Goal: Obtain resource: Download file/media

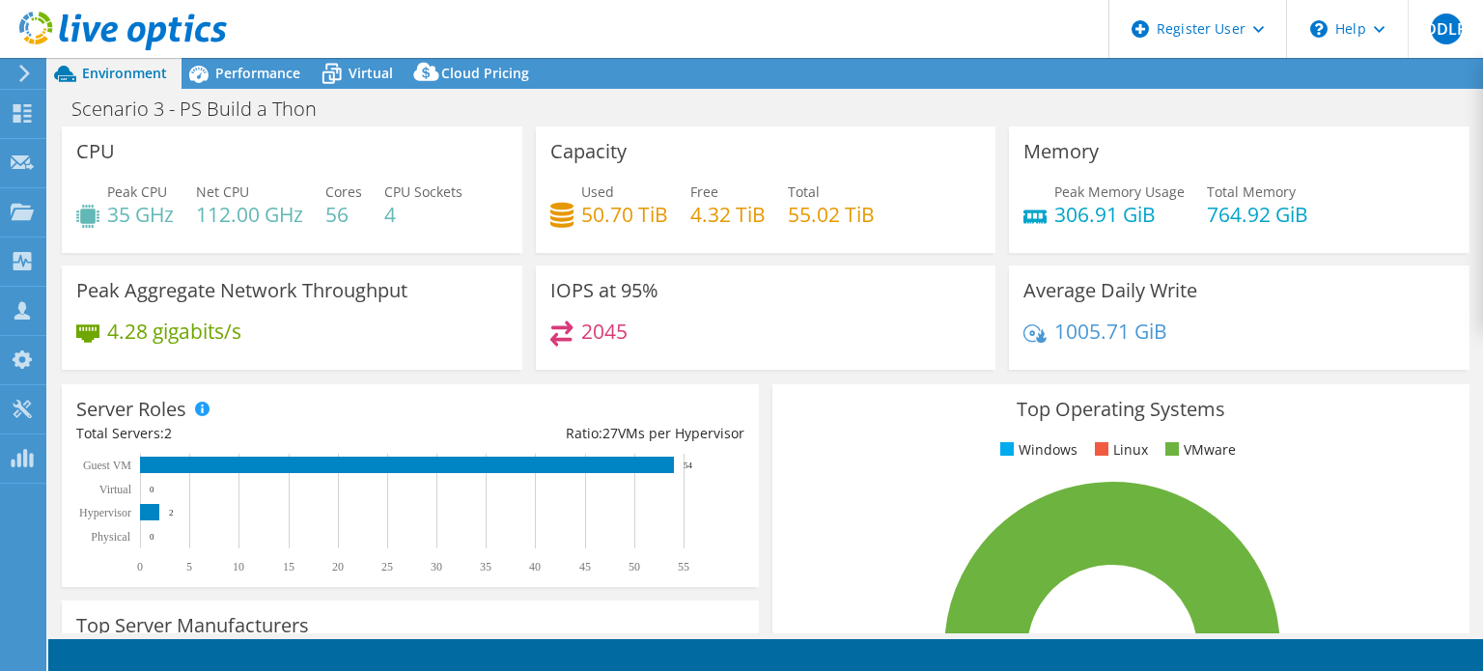
select select "USD"
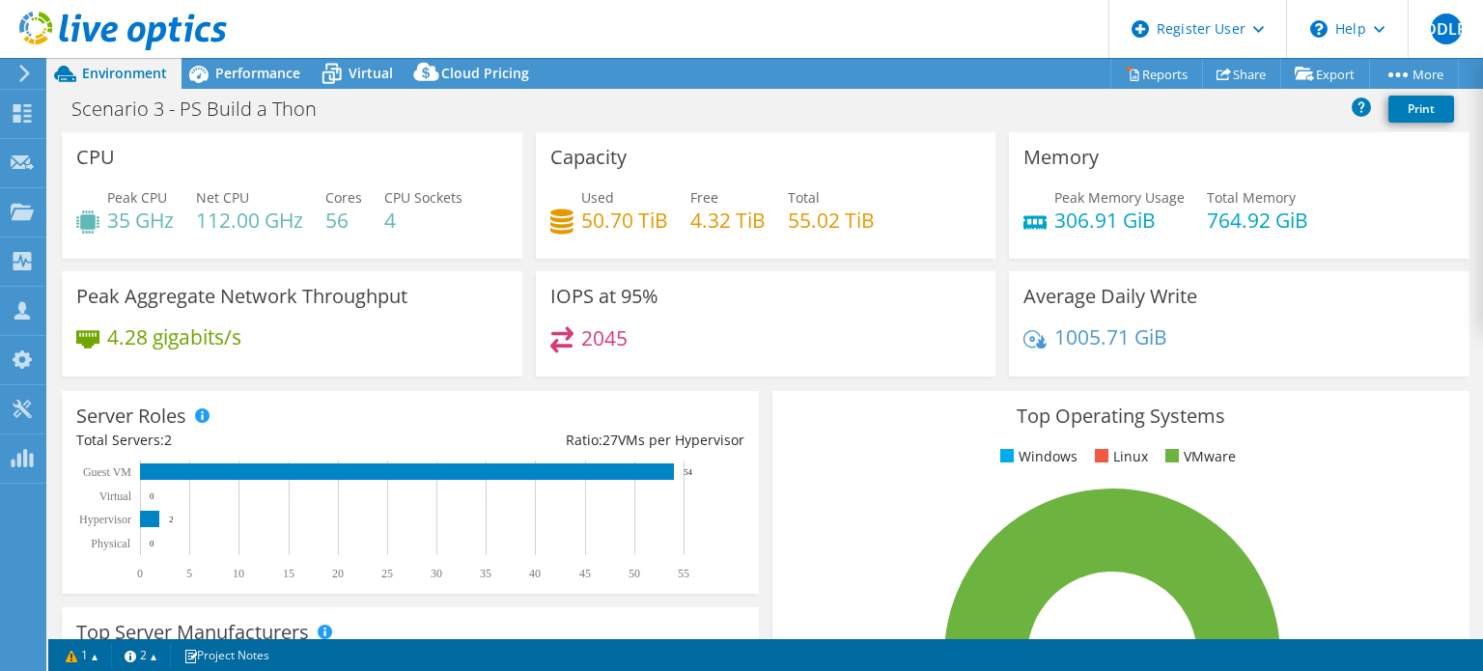
click at [706, 98] on div "Scenario 3 - PS Build a Thon Print" at bounding box center [765, 109] width 1435 height 36
click at [266, 69] on span "Performance" at bounding box center [257, 73] width 85 height 18
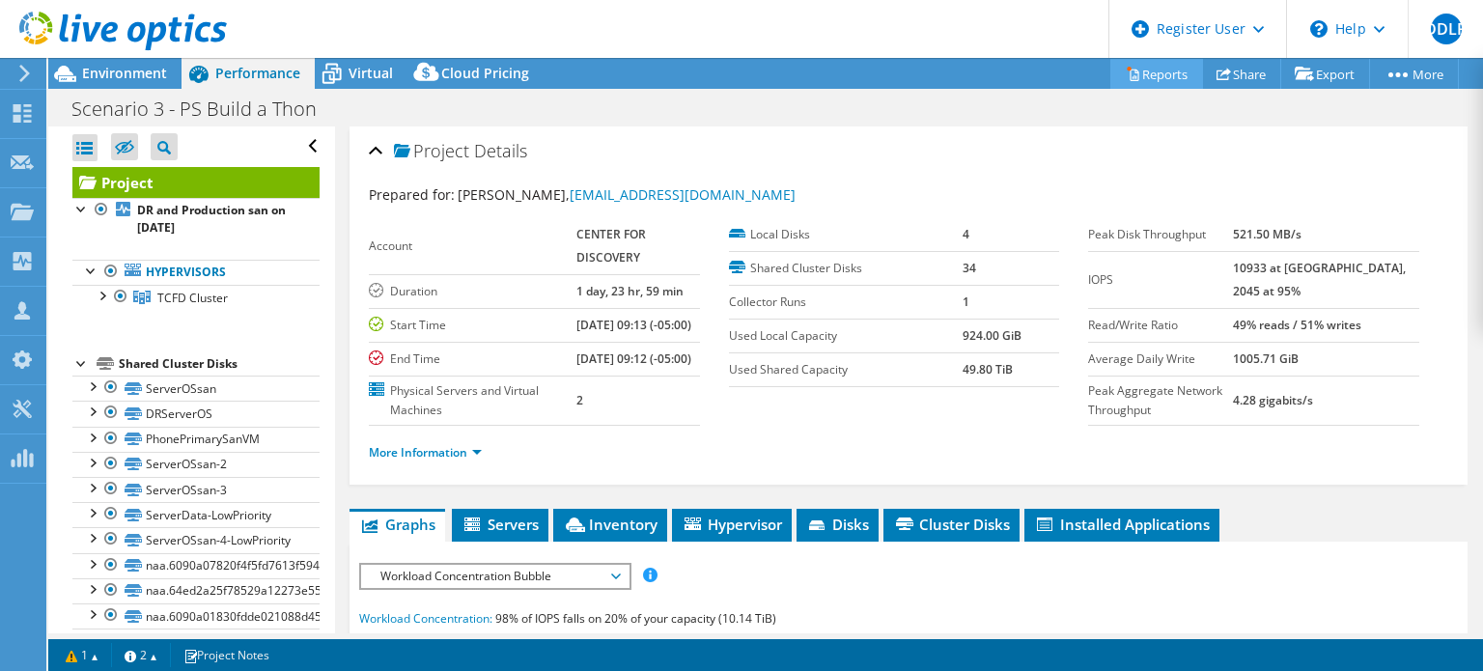
click at [1128, 83] on link "Reports" at bounding box center [1157, 74] width 93 height 30
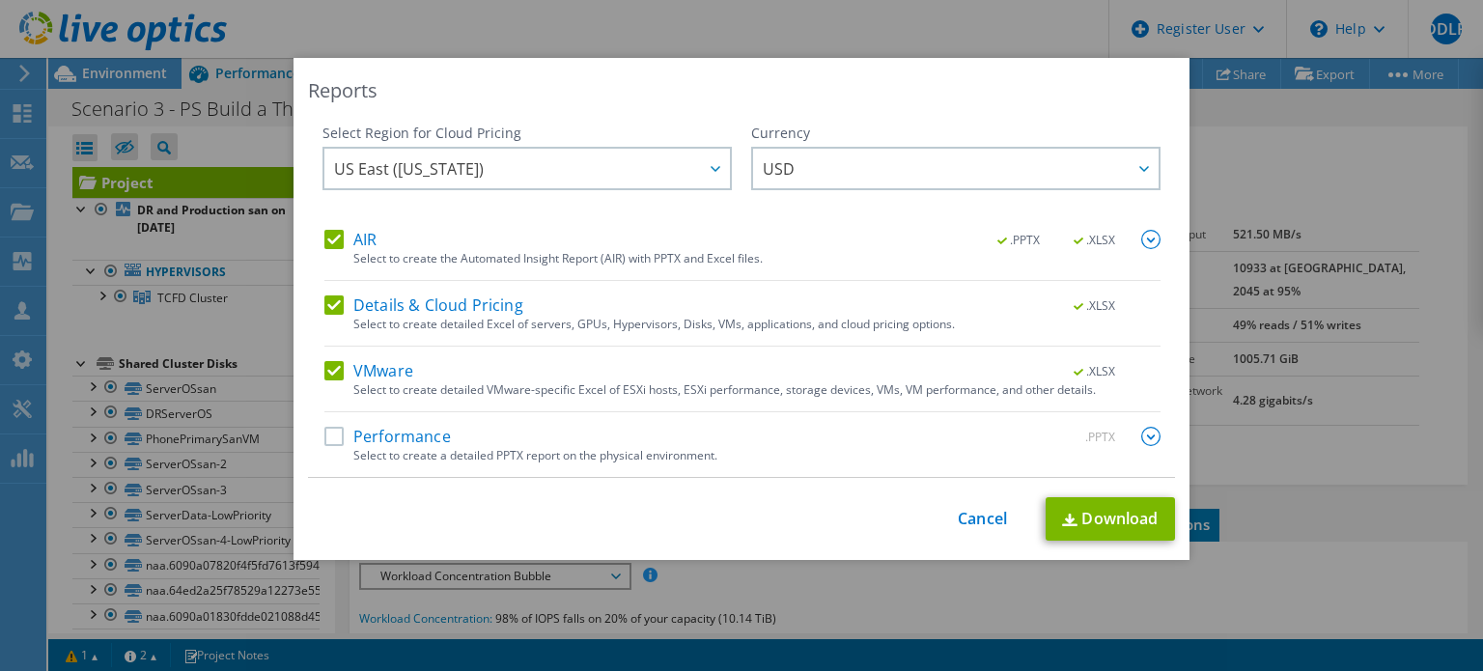
click at [910, 468] on div "Performance .PPTX Select to create a detailed PPTX report on the physical envir…" at bounding box center [743, 452] width 836 height 50
click at [325, 428] on label "Performance" at bounding box center [388, 436] width 127 height 19
click at [0, 0] on input "Performance" at bounding box center [0, 0] width 0 height 0
click at [326, 308] on label "Details & Cloud Pricing" at bounding box center [424, 305] width 199 height 19
click at [0, 0] on input "Details & Cloud Pricing" at bounding box center [0, 0] width 0 height 0
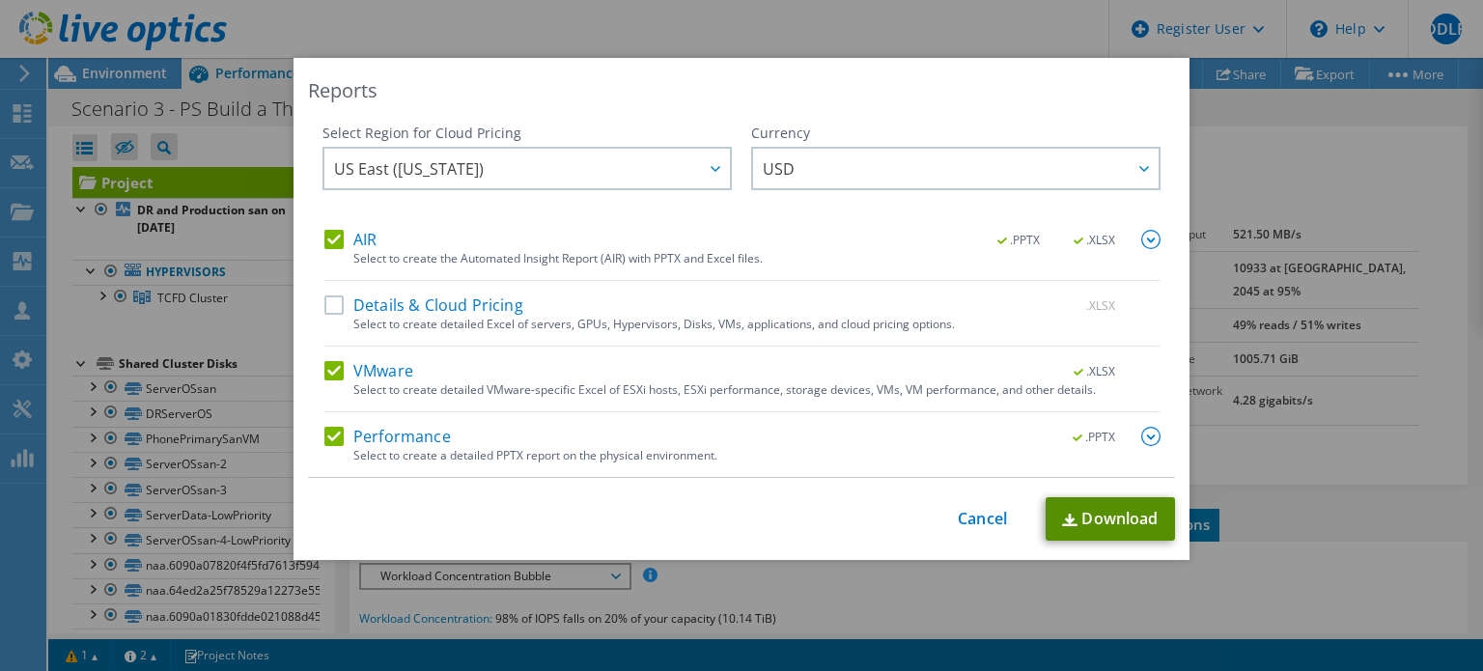
drag, startPoint x: 1097, startPoint y: 513, endPoint x: 1097, endPoint y: 499, distance: 13.5
click at [1097, 499] on link "Download" at bounding box center [1110, 518] width 129 height 43
click at [976, 510] on link "Cancel" at bounding box center [982, 519] width 49 height 18
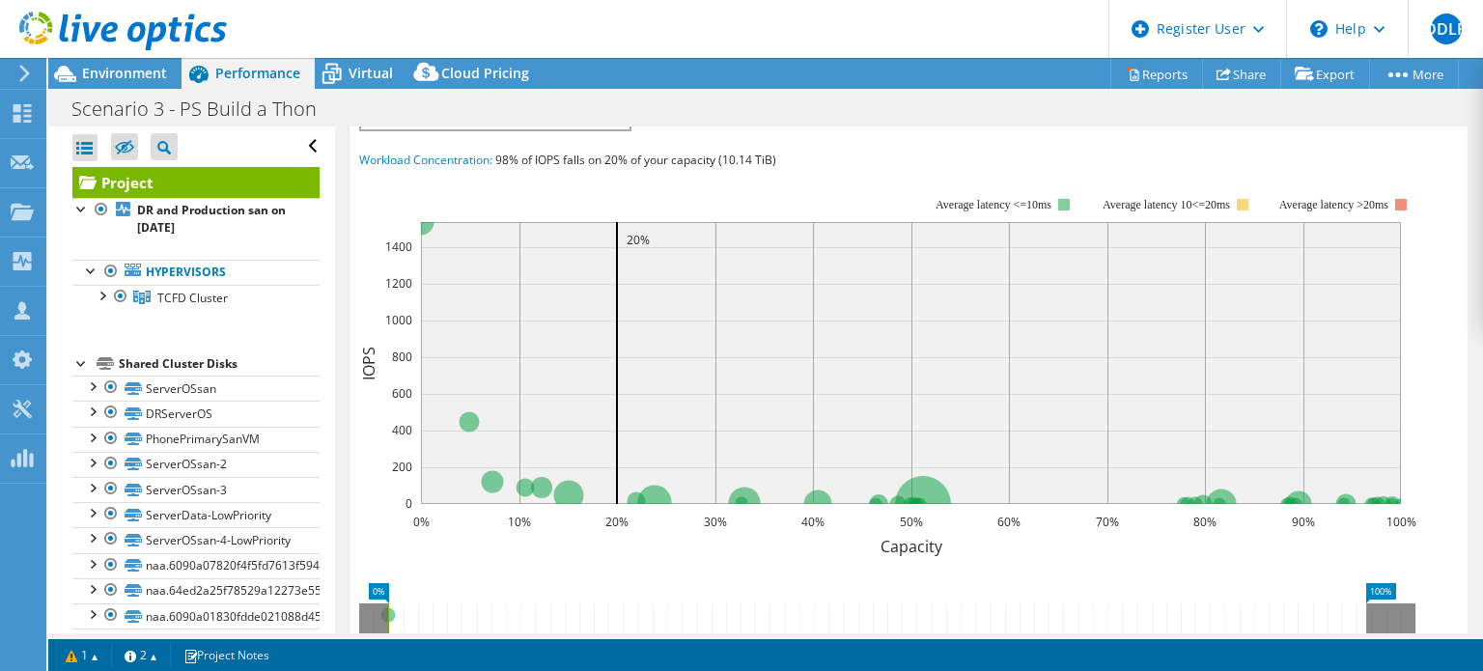
scroll to position [247, 0]
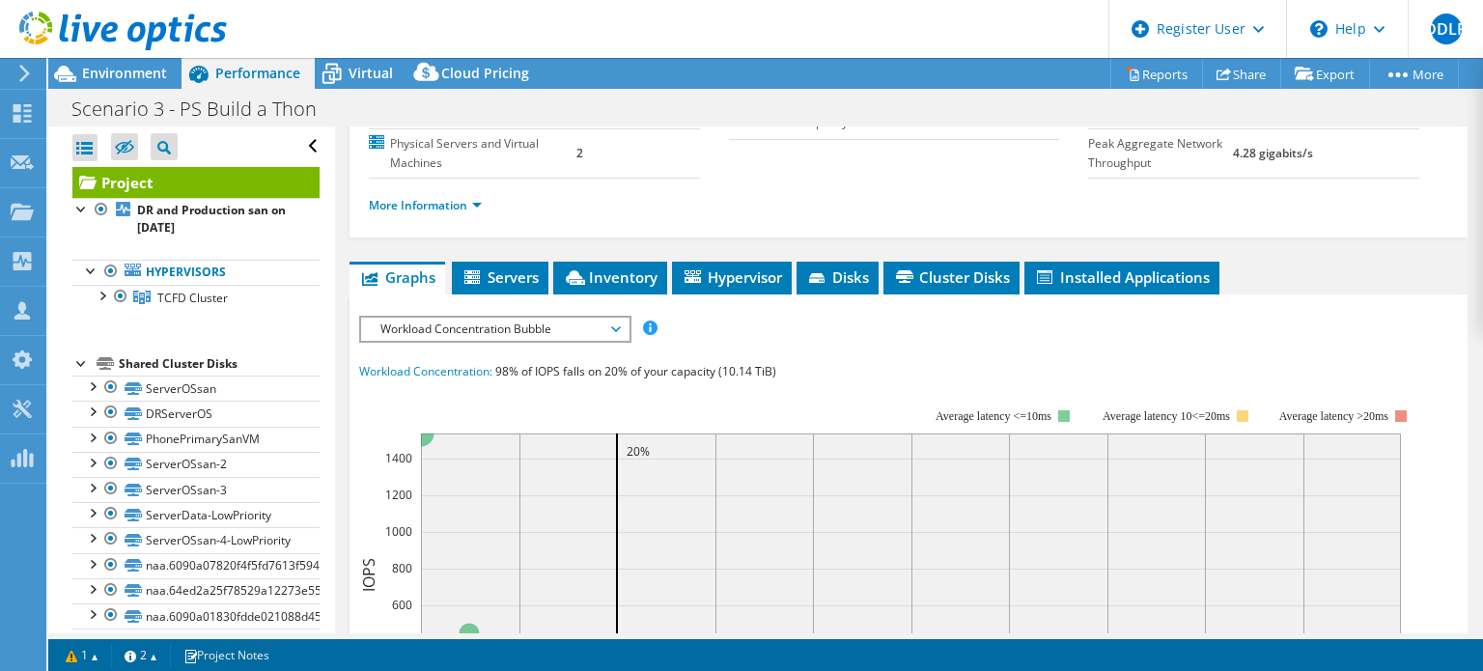
click at [500, 341] on span "Workload Concentration Bubble" at bounding box center [495, 329] width 248 height 23
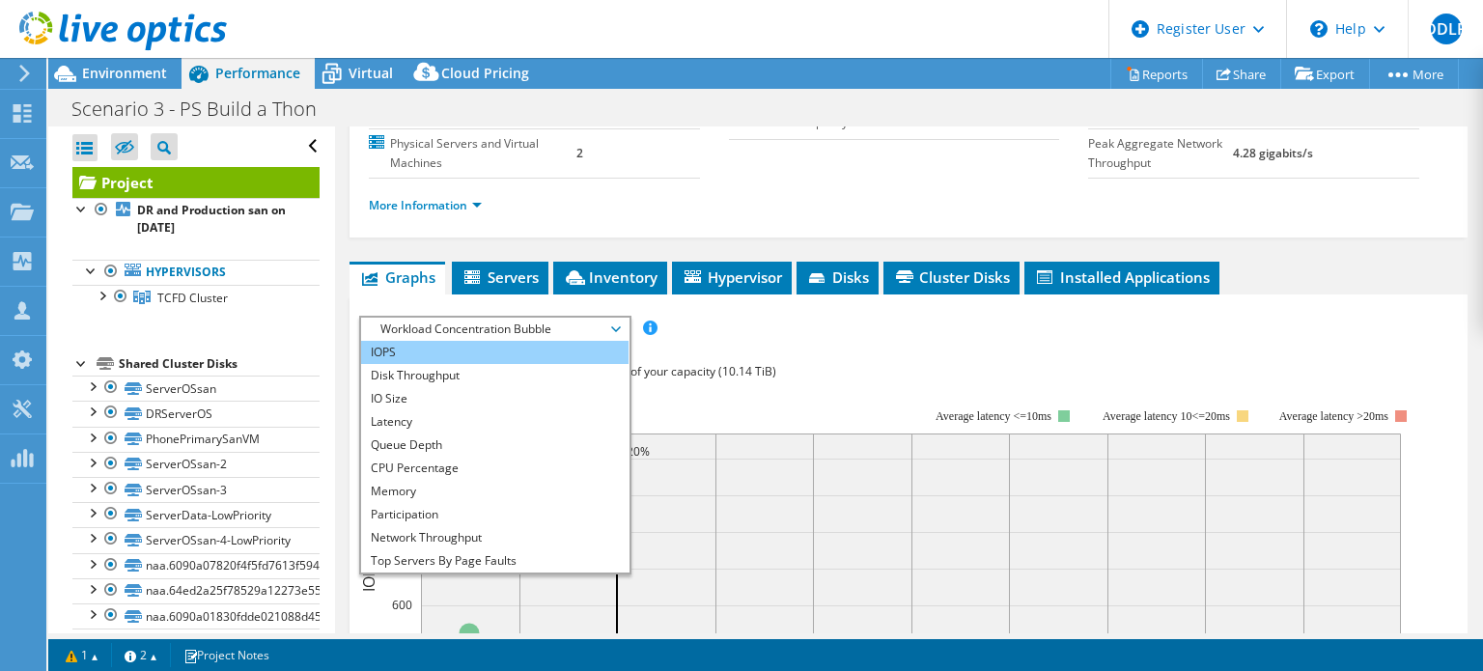
click at [461, 364] on li "IOPS" at bounding box center [495, 352] width 268 height 23
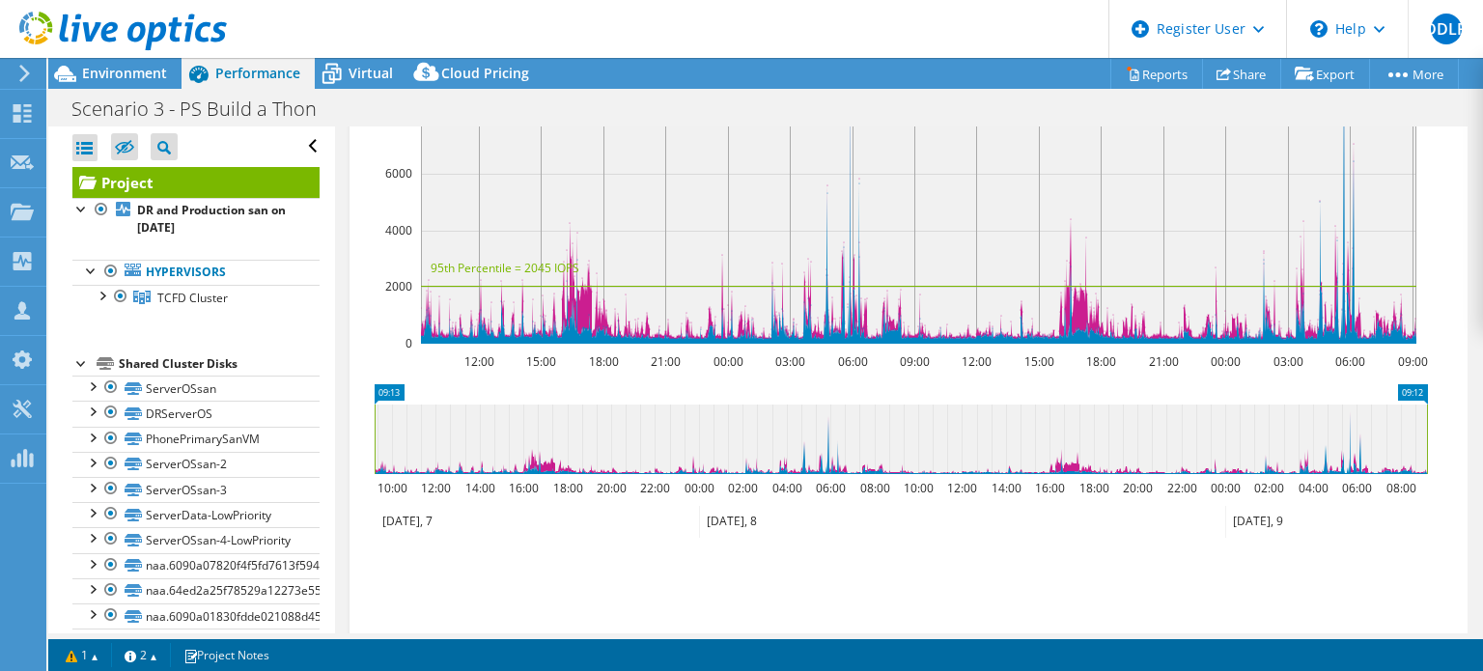
scroll to position [591, 0]
click at [832, 461] on icon at bounding box center [901, 440] width 1053 height 70
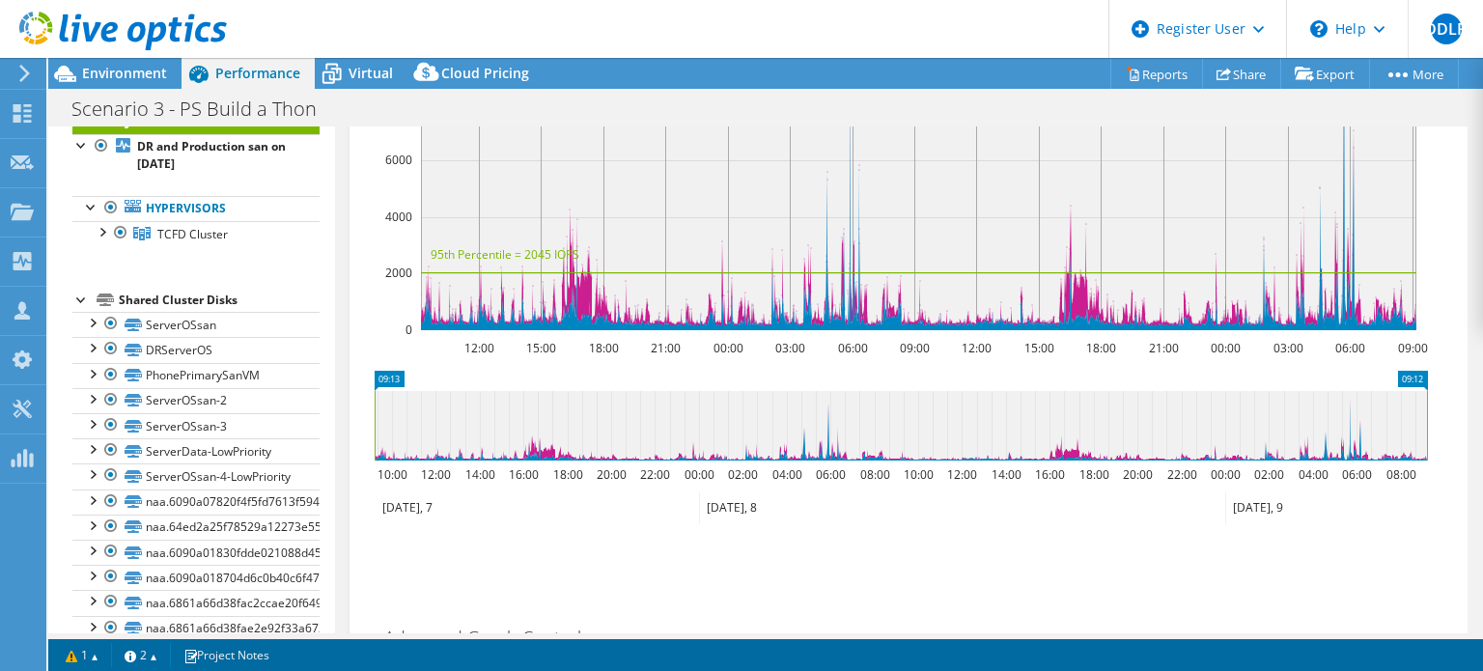
scroll to position [603, 0]
